Goal: Task Accomplishment & Management: Use online tool/utility

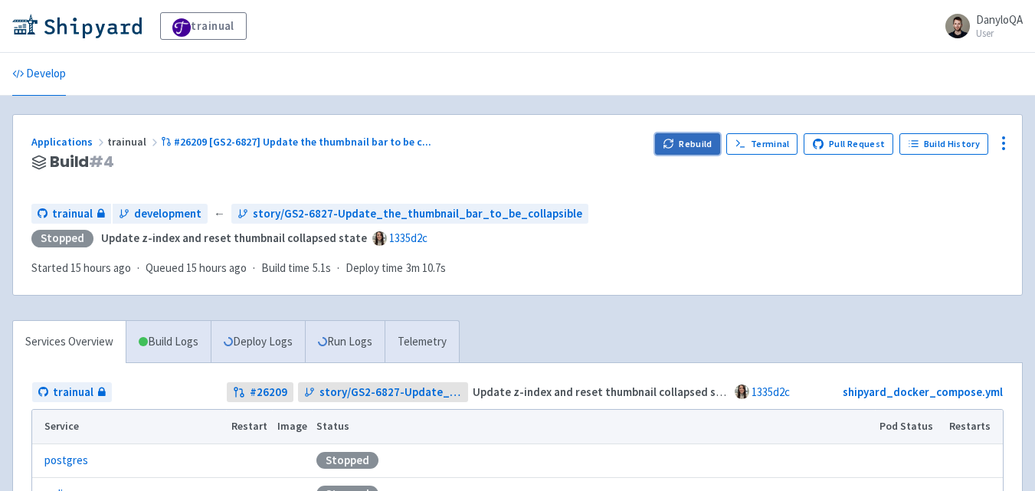
click at [686, 137] on button "Rebuild" at bounding box center [688, 143] width 66 height 21
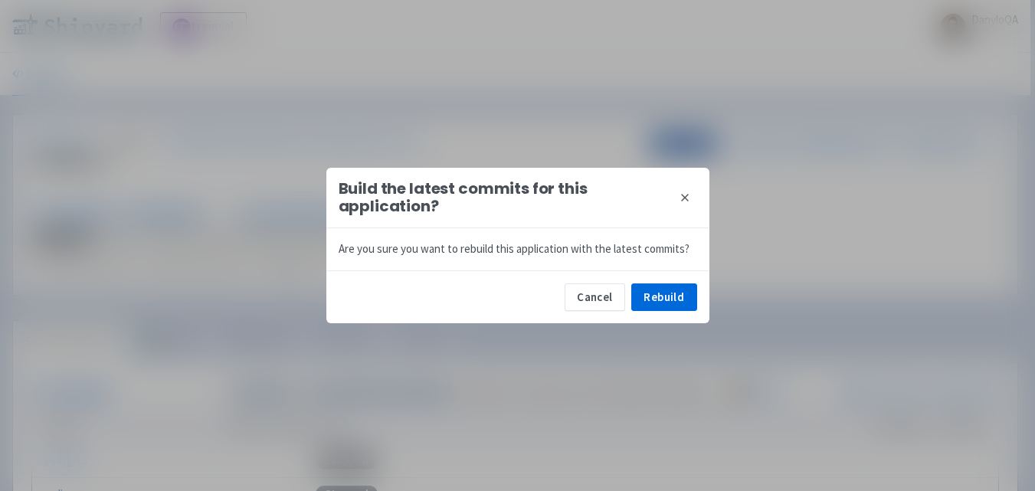
click at [686, 228] on div "Are you sure you want to rebuild this application with the latest commits?" at bounding box center [517, 249] width 383 height 42
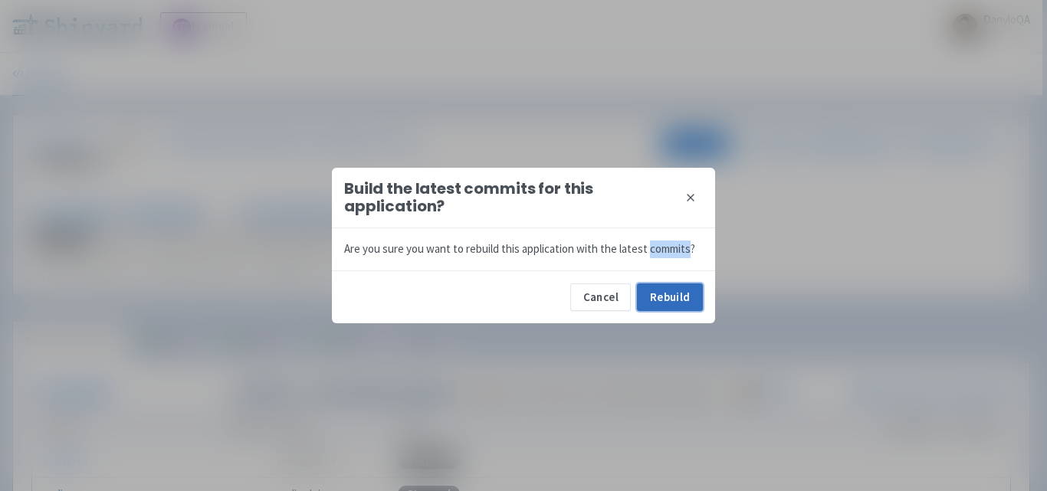
click at [674, 298] on button "Rebuild" at bounding box center [670, 298] width 66 height 28
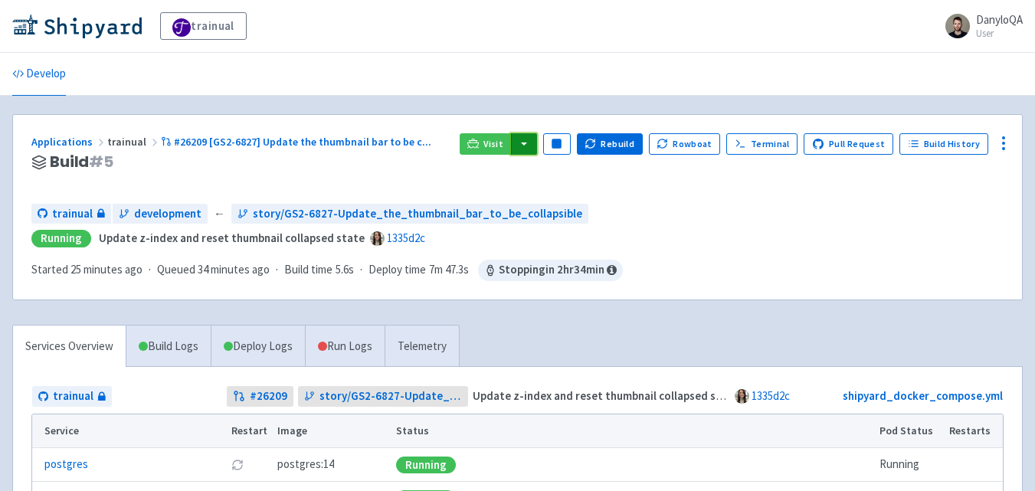
click at [530, 145] on button "button" at bounding box center [524, 143] width 26 height 21
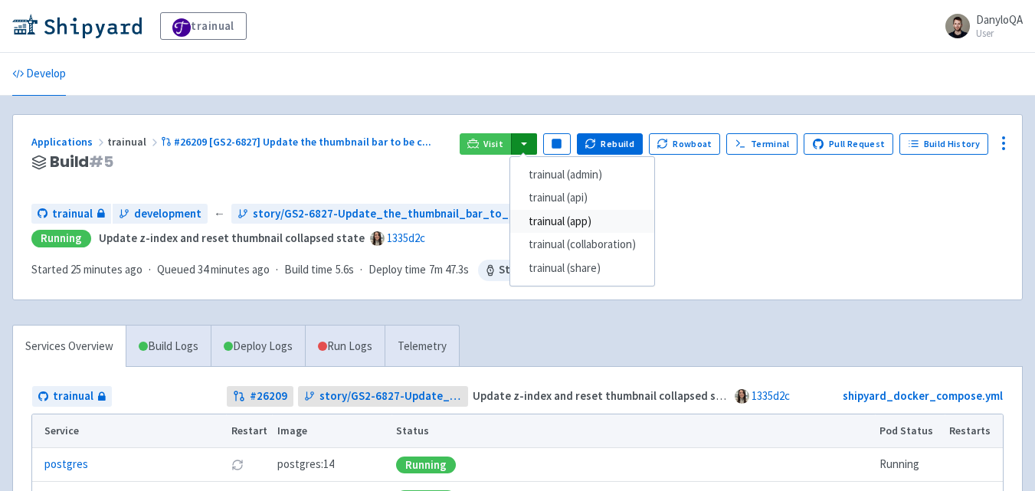
click at [565, 223] on link "trainual (app)" at bounding box center [582, 222] width 144 height 24
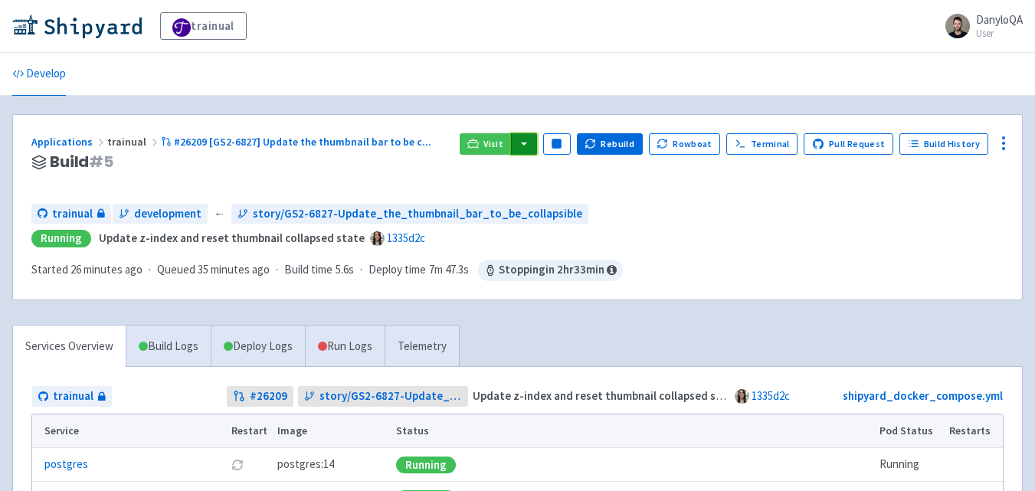
click at [530, 146] on button "button" at bounding box center [524, 143] width 26 height 21
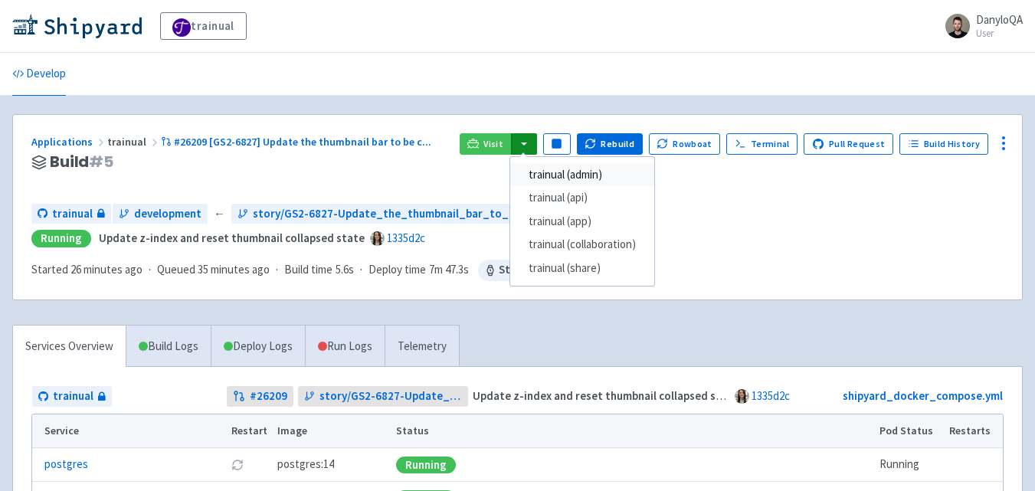
click at [591, 172] on link "trainual (admin)" at bounding box center [582, 175] width 144 height 24
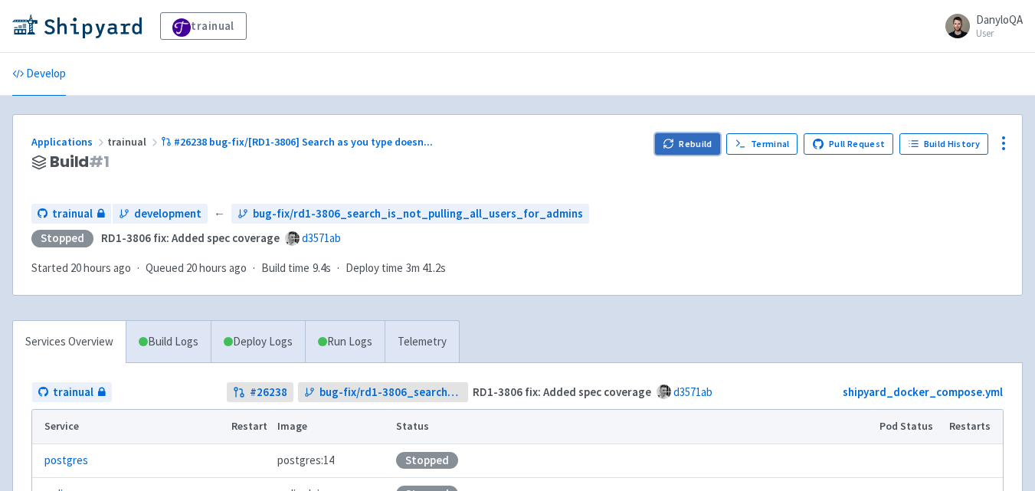
click at [687, 149] on button "Rebuild" at bounding box center [688, 143] width 66 height 21
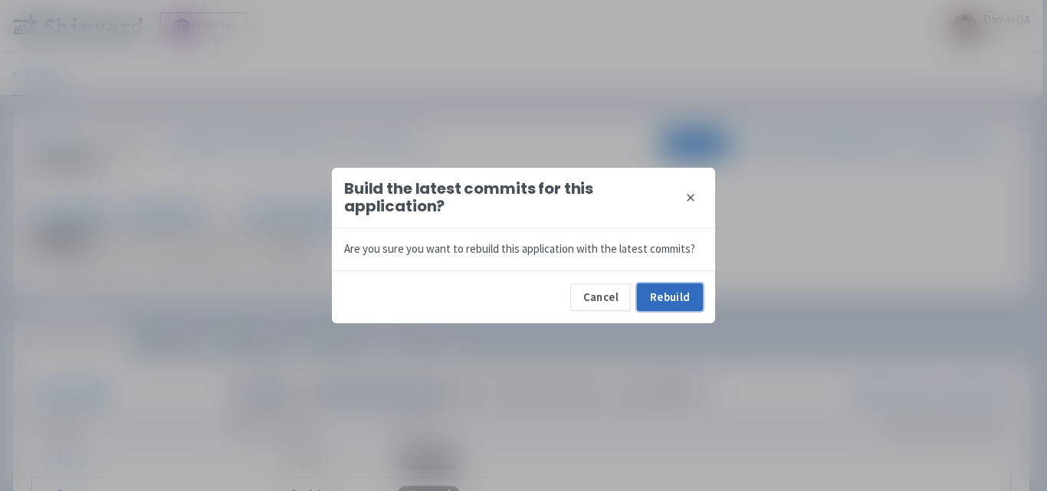
click at [674, 294] on button "Rebuild" at bounding box center [670, 298] width 66 height 28
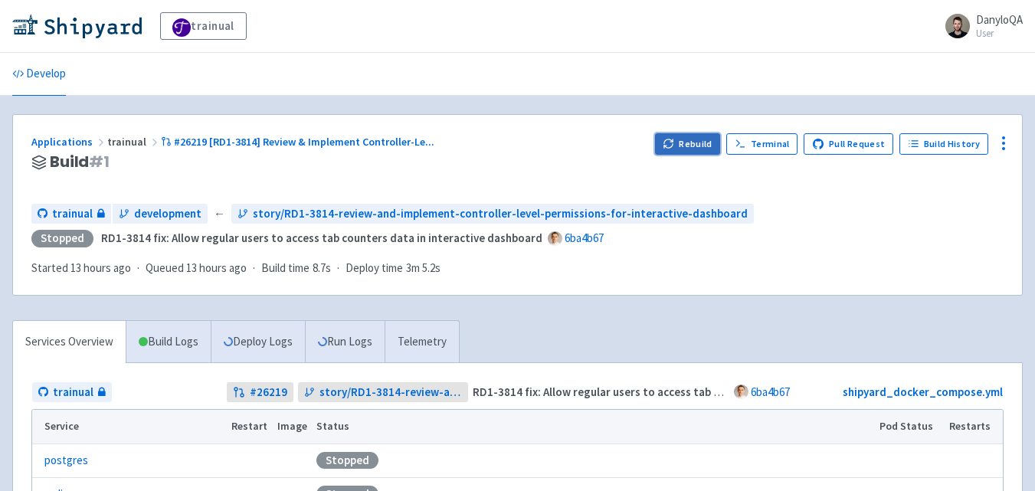
click at [697, 137] on button "Rebuild" at bounding box center [688, 143] width 66 height 21
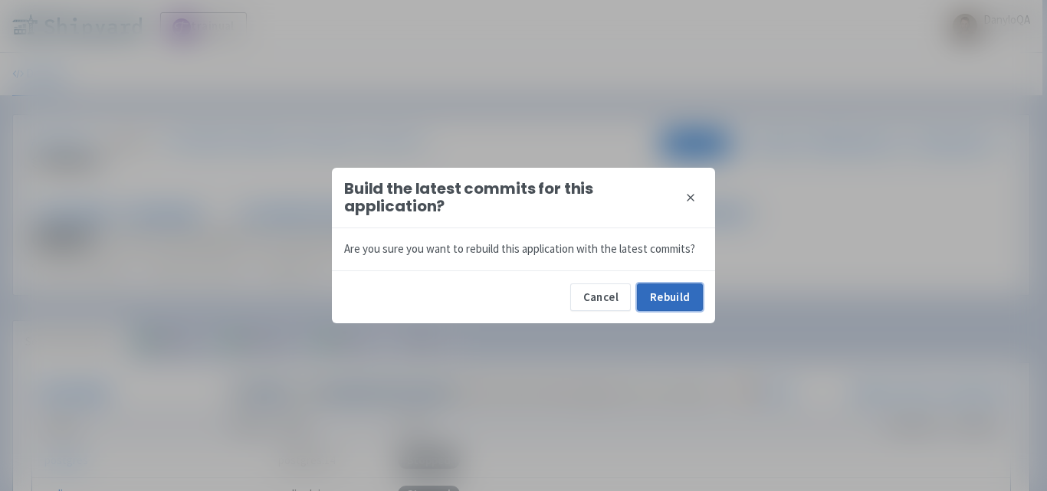
click at [684, 306] on button "Rebuild" at bounding box center [670, 298] width 66 height 28
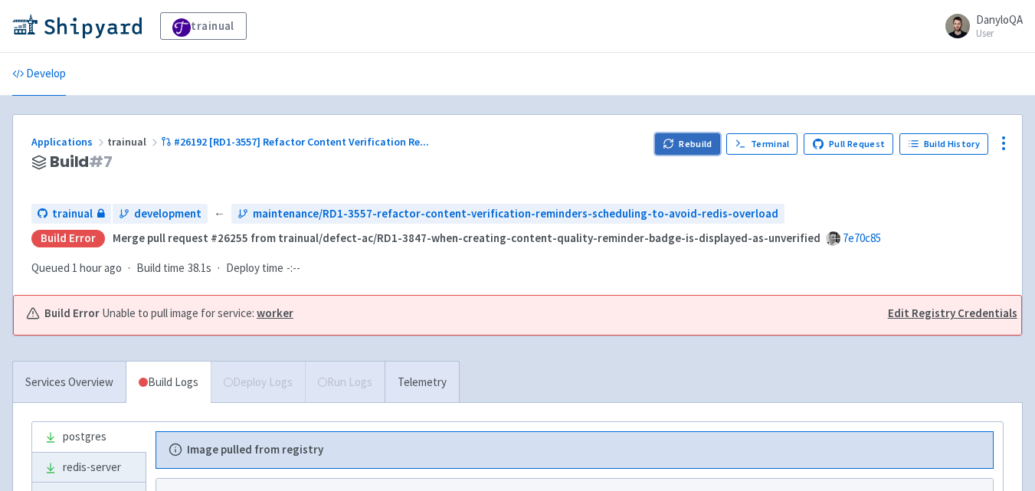
click at [673, 147] on icon "button" at bounding box center [668, 146] width 8 height 5
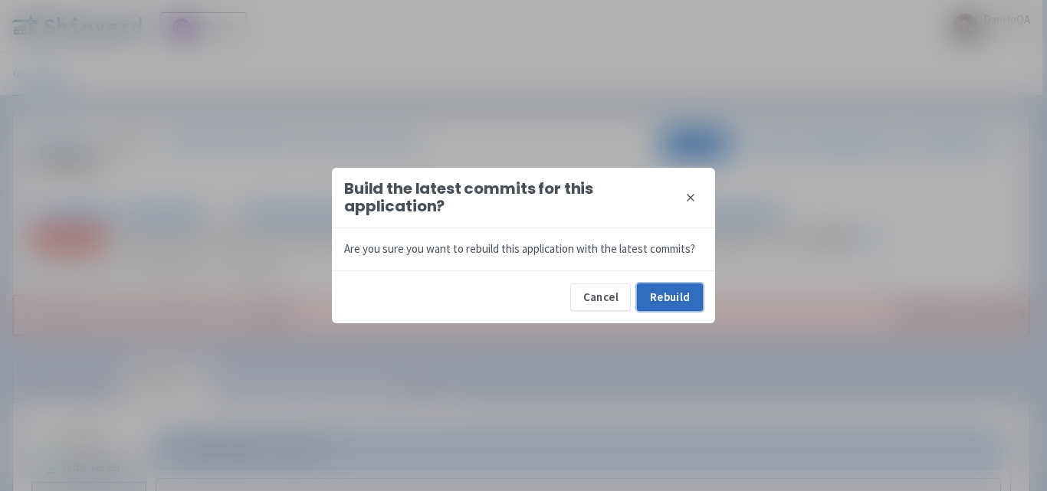
click at [670, 296] on button "Rebuild" at bounding box center [670, 298] width 66 height 28
